Goal: Find specific page/section

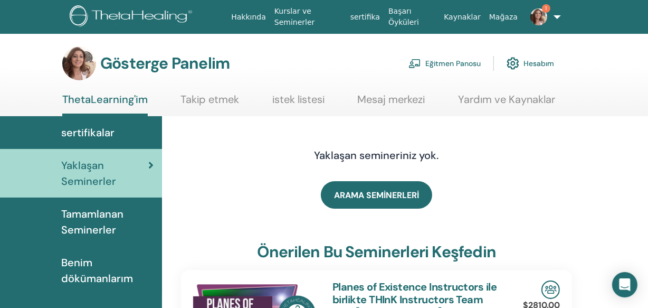
click at [445, 61] on font "Eğitmen Panosu" at bounding box center [453, 64] width 55 height 10
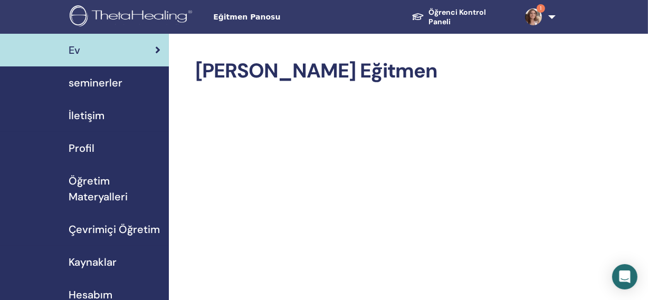
click at [90, 82] on span "seminerler" at bounding box center [96, 83] width 54 height 16
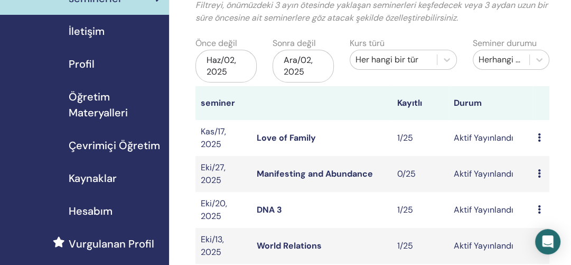
scroll to position [87, 0]
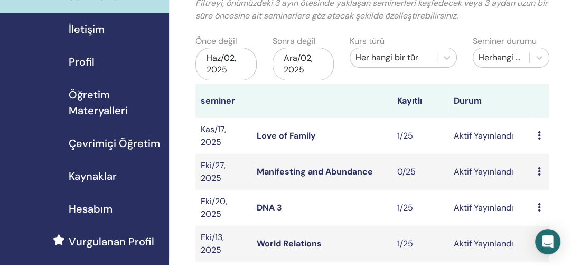
click at [220, 62] on div "Haz/02, 2025" at bounding box center [225, 64] width 61 height 33
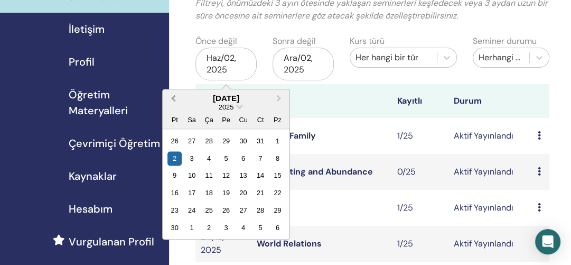
click at [173, 93] on button "Previous Month" at bounding box center [172, 98] width 17 height 17
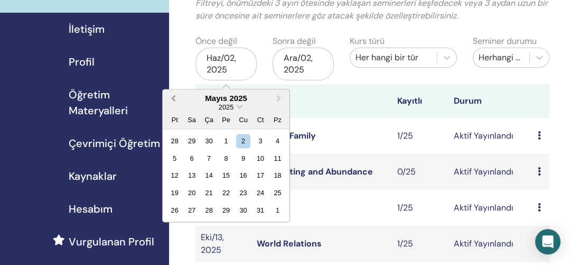
click at [173, 96] on span "Previous Month" at bounding box center [173, 97] width 0 height 11
click at [241, 175] on div "18" at bounding box center [243, 175] width 14 height 14
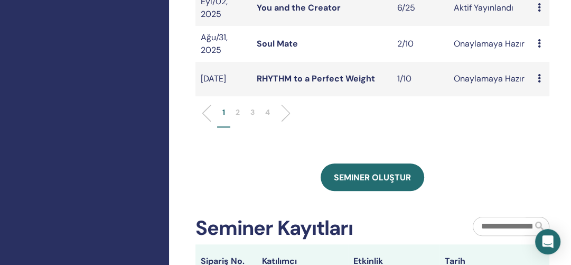
scroll to position [468, 0]
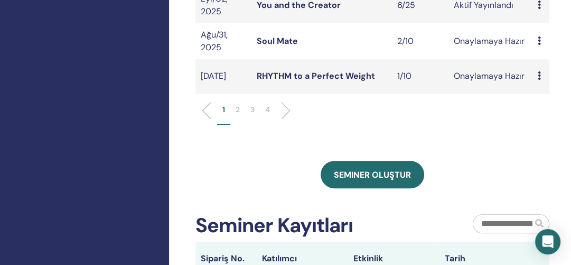
click at [253, 112] on p "3" at bounding box center [252, 109] width 4 height 11
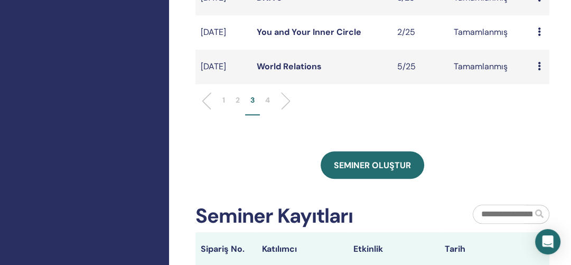
click at [267, 106] on p "4" at bounding box center [267, 100] width 5 height 11
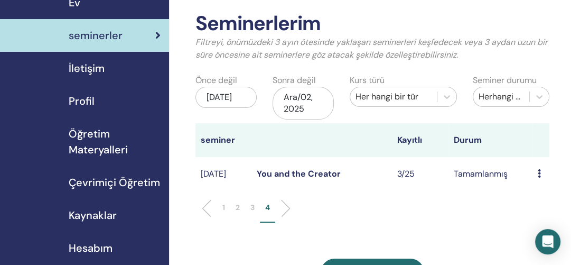
scroll to position [46, 0]
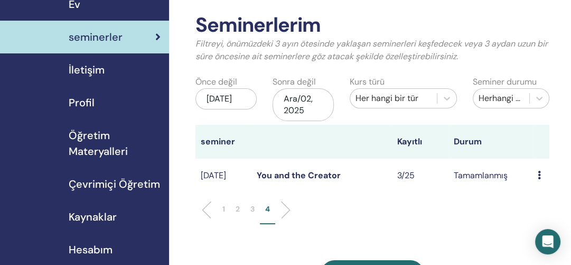
click at [249, 207] on li "3" at bounding box center [252, 213] width 15 height 21
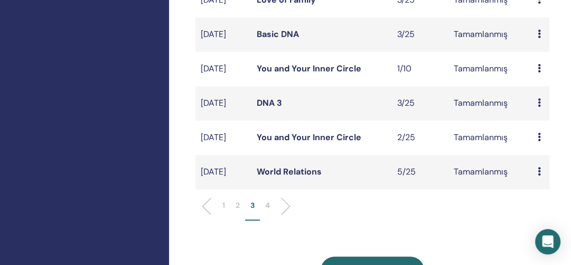
scroll to position [346, 0]
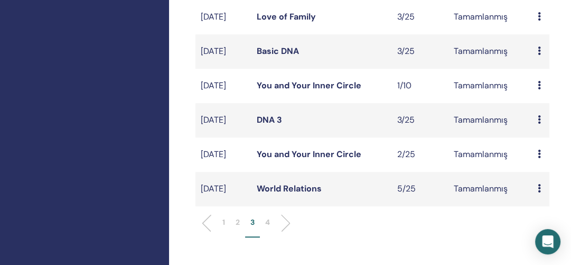
drag, startPoint x: 286, startPoint y: 197, endPoint x: 167, endPoint y: 206, distance: 119.1
click at [167, 206] on div "Ev seminerler İletişim Profil Öğretim Materyalleri Çevrimiçi Öğretim" at bounding box center [84, 190] width 169 height 1006
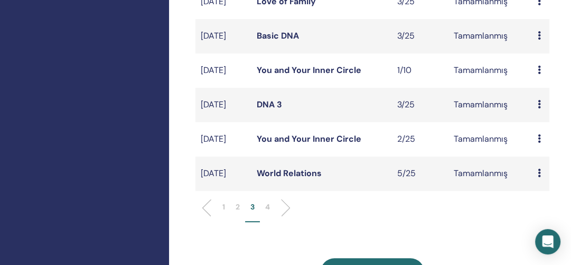
scroll to position [413, 0]
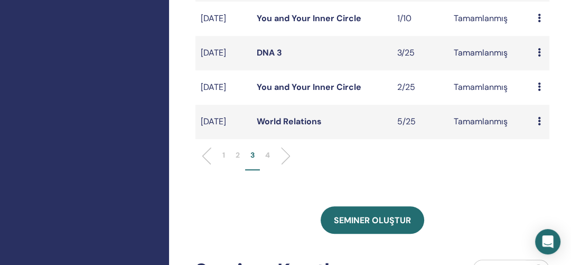
click at [239, 161] on p "2" at bounding box center [237, 154] width 4 height 11
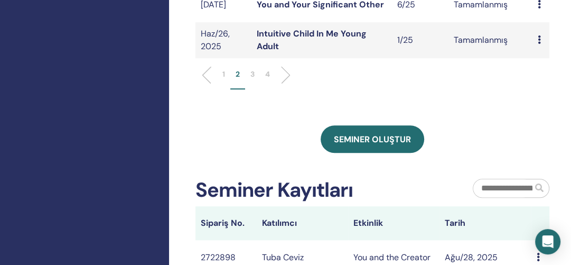
scroll to position [530, 0]
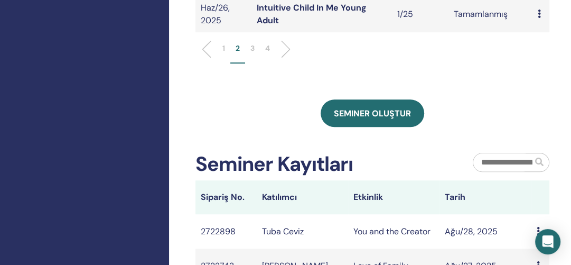
click at [222, 50] on li "1" at bounding box center [223, 53] width 13 height 21
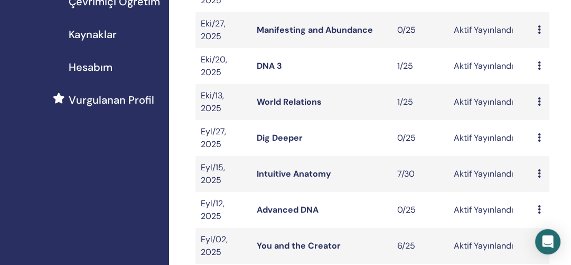
scroll to position [227, 0]
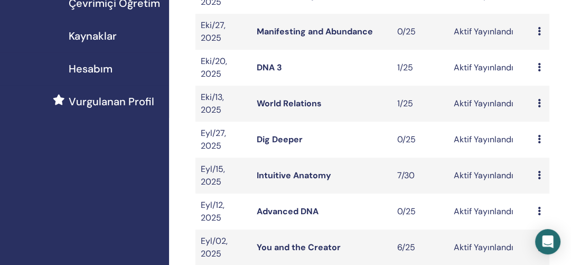
click at [243, 140] on td "Eyl/27, 2025" at bounding box center [223, 139] width 56 height 36
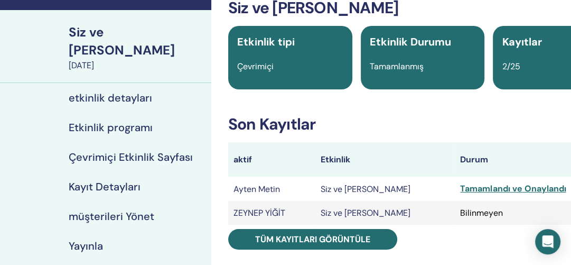
scroll to position [68, 0]
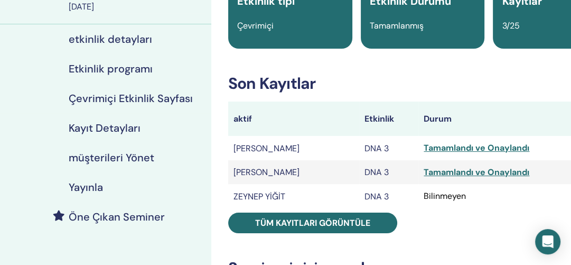
scroll to position [118, 0]
